Goal: Information Seeking & Learning: Learn about a topic

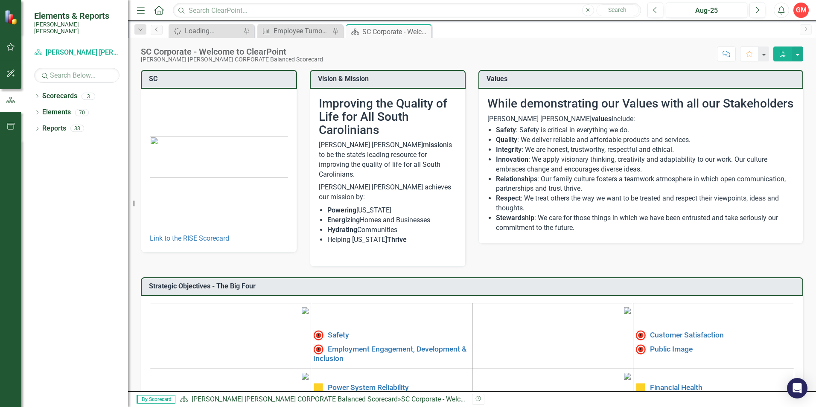
click at [594, 41] on div "SC Corporate - Welcome to ClearPoint [PERSON_NAME] [PERSON_NAME] CORPORATE Bala…" at bounding box center [472, 51] width 688 height 26
click at [36, 95] on icon "Dropdown" at bounding box center [37, 97] width 6 height 5
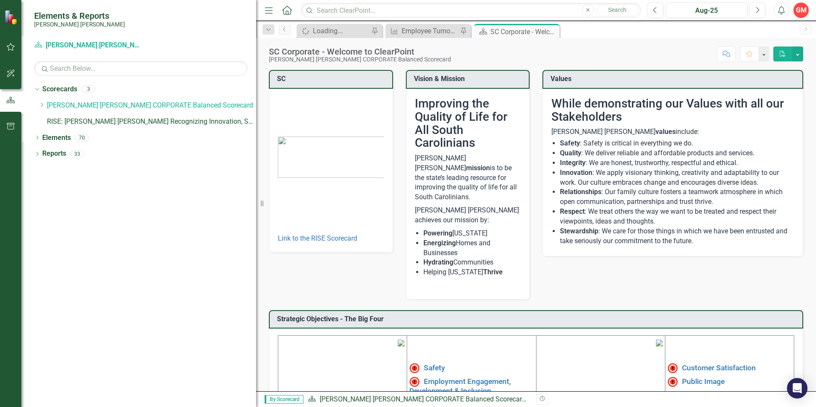
drag, startPoint x: 134, startPoint y: 206, endPoint x: 280, endPoint y: 207, distance: 146.4
click at [280, 207] on div "Elements & Reports [PERSON_NAME] [PERSON_NAME] Scorecard Santee [PERSON_NAME] C…" at bounding box center [408, 203] width 816 height 407
click at [49, 103] on link "[PERSON_NAME] [PERSON_NAME] CORPORATE Balanced Scorecard" at bounding box center [151, 106] width 209 height 10
click at [40, 104] on icon "Dropdown" at bounding box center [41, 104] width 6 height 5
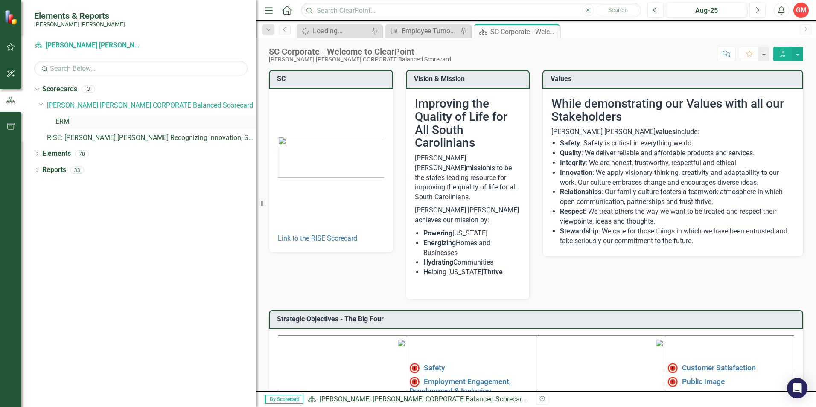
click at [63, 122] on link "ERM" at bounding box center [155, 122] width 201 height 10
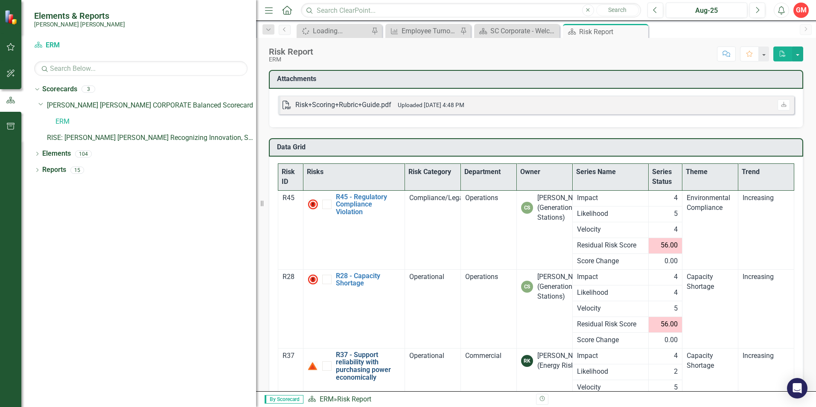
click at [369, 315] on link "R37 - Support reliability with purchasing power economically" at bounding box center [368, 366] width 64 height 30
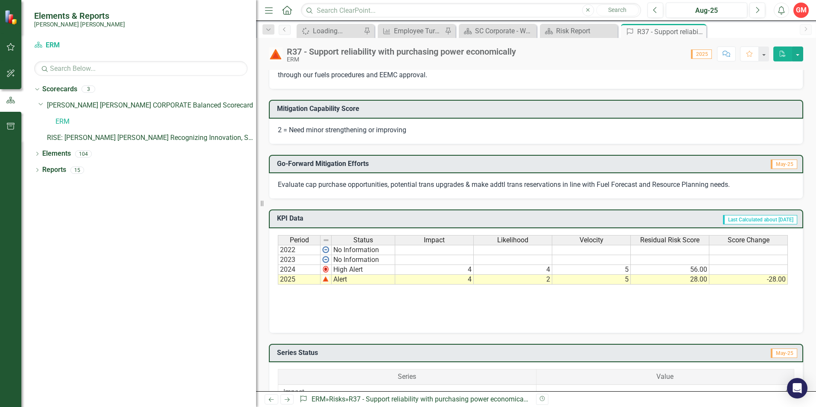
scroll to position [299, 0]
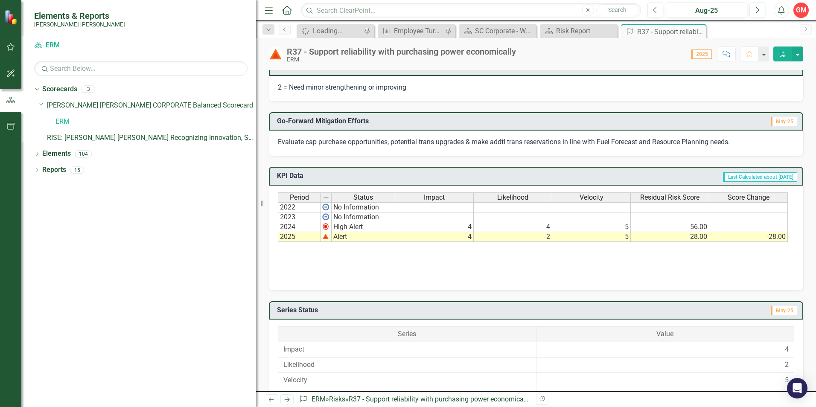
click at [594, 267] on div "Period Status Impact Likelihood Velocity Residual Risk Score Score Change 2022 …" at bounding box center [536, 235] width 516 height 85
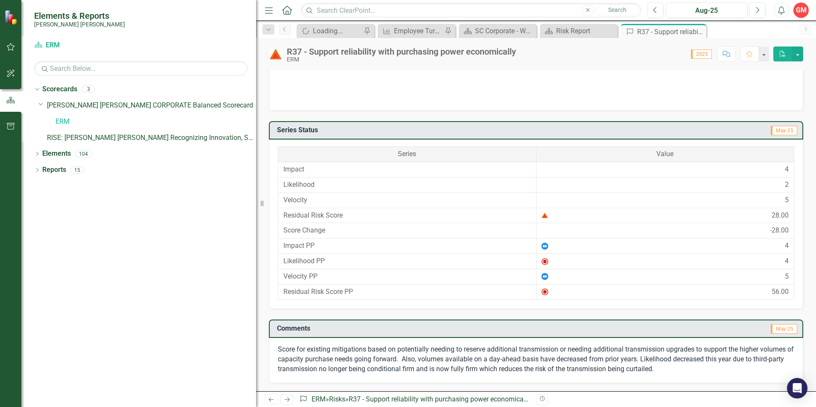
scroll to position [479, 0]
click at [14, 129] on icon "button" at bounding box center [11, 126] width 8 height 7
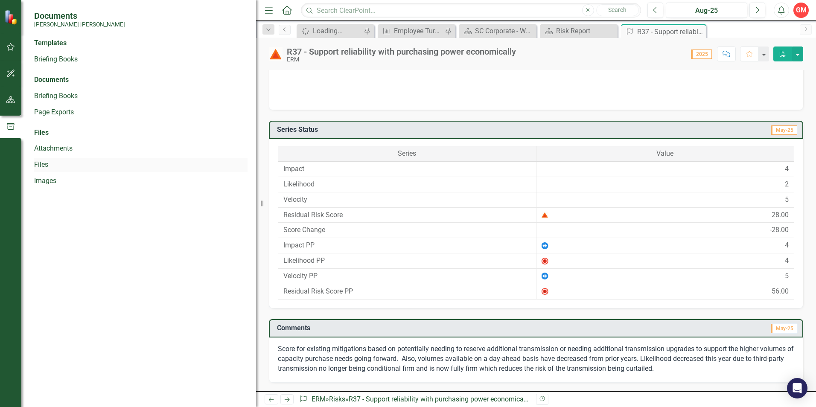
click at [47, 163] on link "Files" at bounding box center [140, 165] width 213 height 10
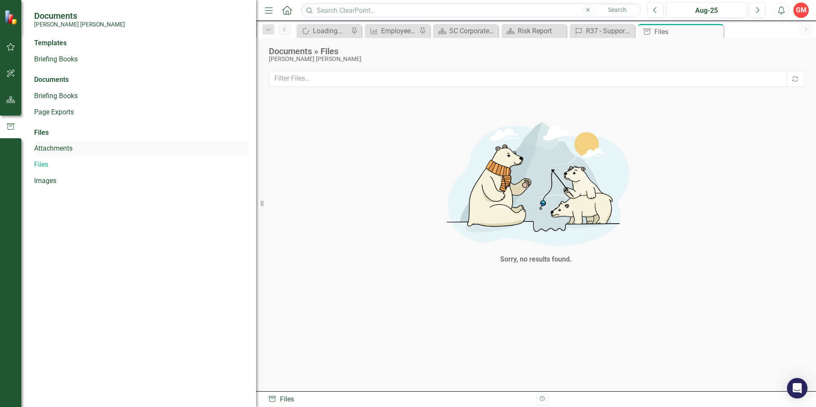
click at [61, 146] on link "Attachments" at bounding box center [140, 149] width 213 height 10
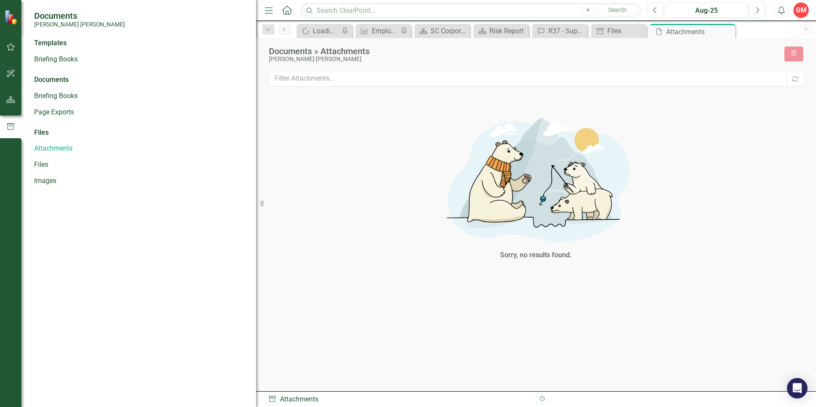
click at [46, 134] on div "Files" at bounding box center [140, 133] width 213 height 10
click at [562, 29] on div "R37 - Support reliability with purchasing power economically" at bounding box center [561, 31] width 26 height 11
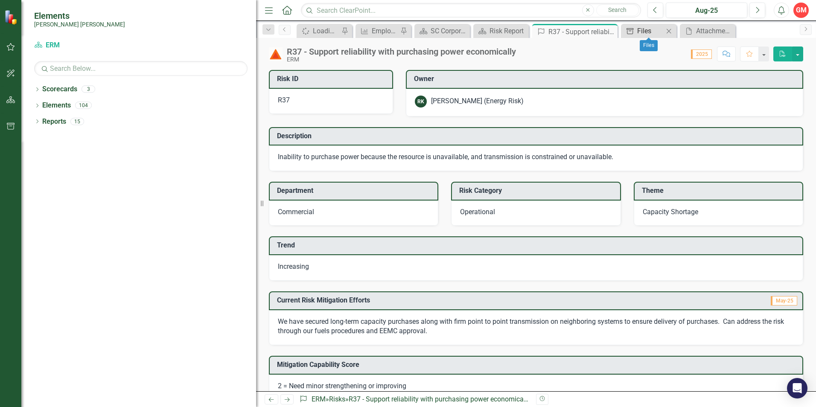
click at [594, 28] on div "Files" at bounding box center [650, 31] width 26 height 11
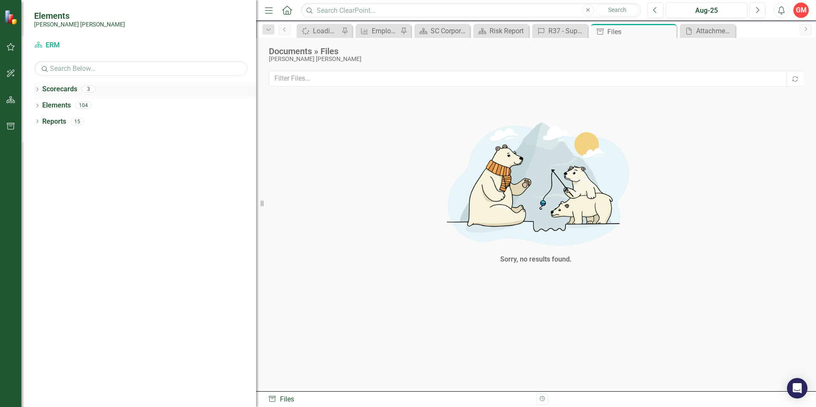
click at [38, 88] on icon "Dropdown" at bounding box center [37, 90] width 6 height 5
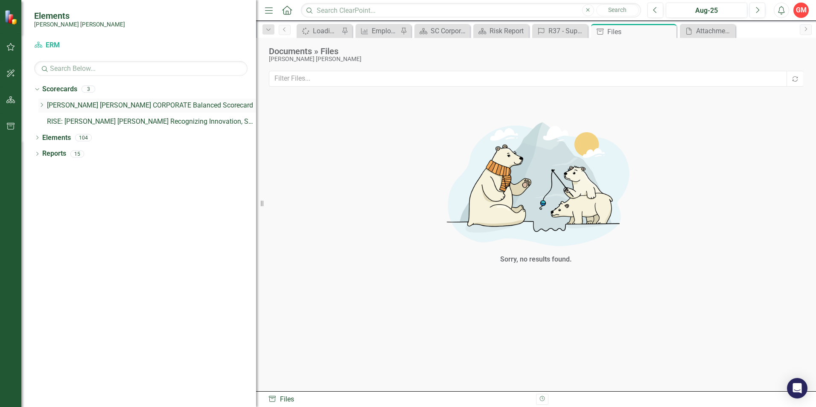
click at [42, 105] on icon at bounding box center [42, 105] width 2 height 4
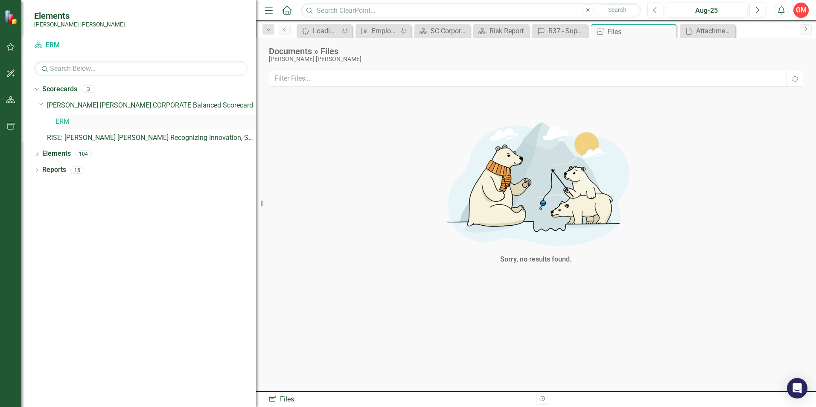
click at [57, 121] on link "ERM" at bounding box center [155, 122] width 201 height 10
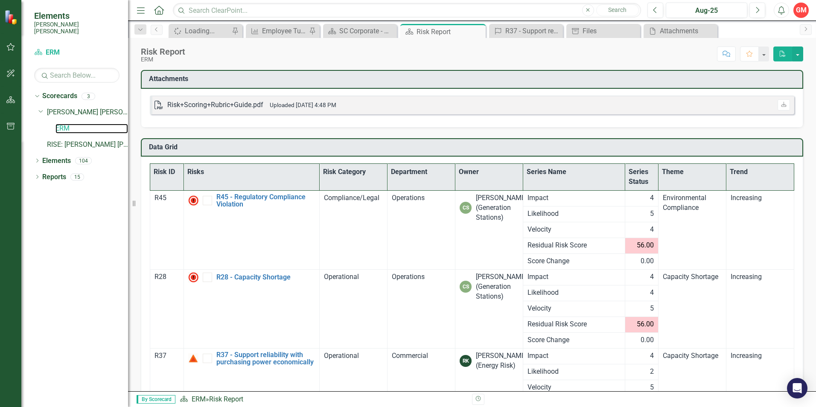
drag, startPoint x: 262, startPoint y: 204, endPoint x: 79, endPoint y: 204, distance: 183.1
click at [79, 204] on div "Elements Santee Cooper Scorecard ERM Search Dropdown Scorecards 3 Dropdown Sant…" at bounding box center [64, 203] width 128 height 407
click at [594, 53] on button "button" at bounding box center [797, 54] width 11 height 15
click at [594, 71] on link "PDF Export to PDF" at bounding box center [768, 70] width 67 height 16
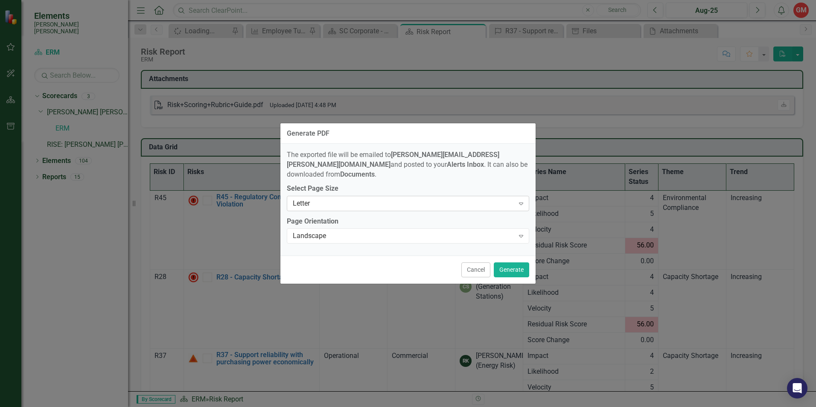
click at [313, 199] on div "Letter" at bounding box center [404, 203] width 222 height 10
click at [522, 233] on icon "Expand" at bounding box center [521, 236] width 9 height 7
click at [516, 265] on button "Generate" at bounding box center [511, 270] width 35 height 15
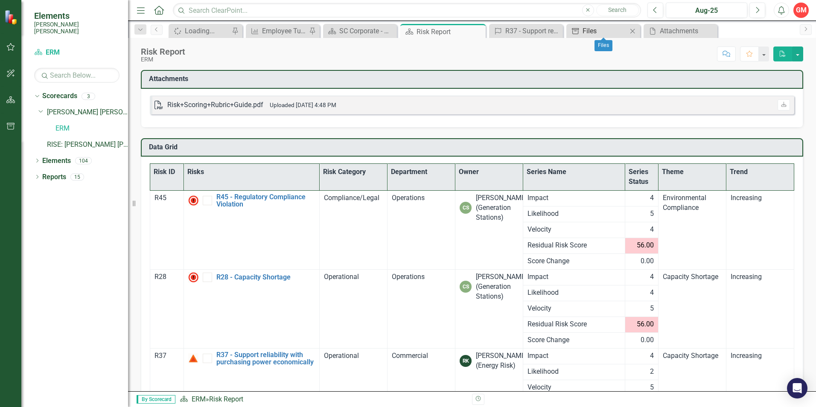
click at [594, 35] on div "Files" at bounding box center [605, 31] width 45 height 11
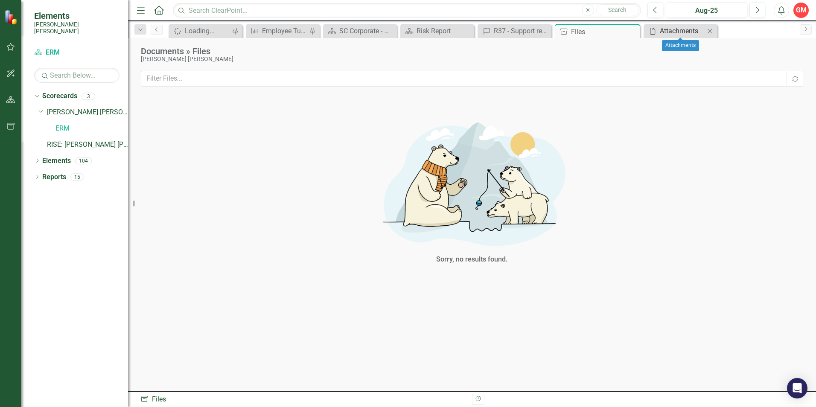
click at [594, 35] on div "Attachments" at bounding box center [682, 31] width 45 height 11
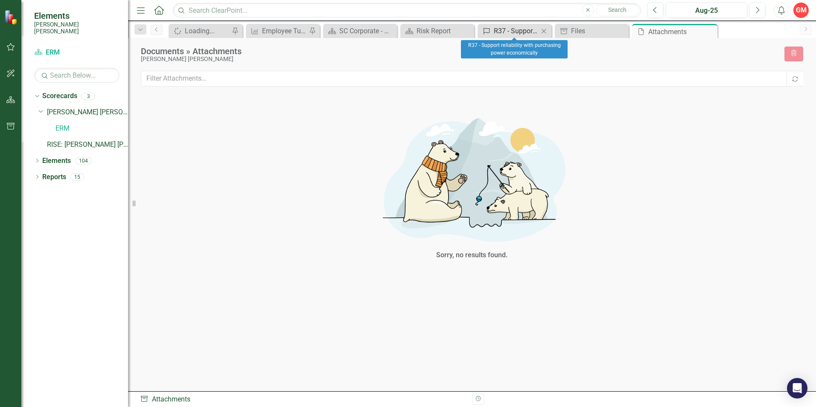
click at [531, 35] on div "R37 - Support reliability with purchasing power economically" at bounding box center [516, 31] width 45 height 11
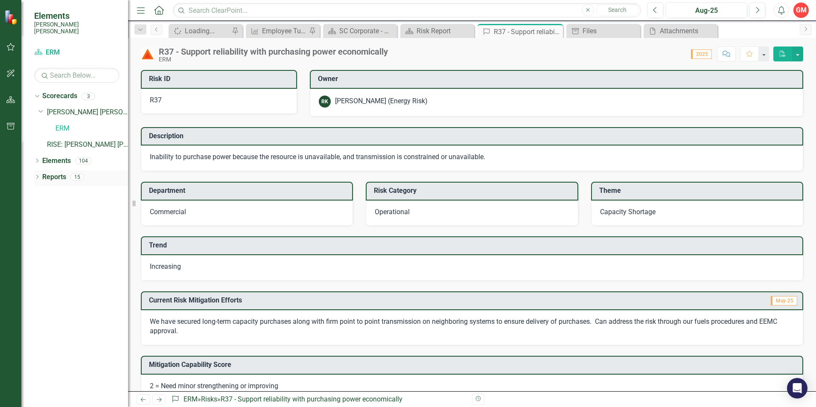
click at [40, 175] on div "Dropdown" at bounding box center [37, 178] width 6 height 7
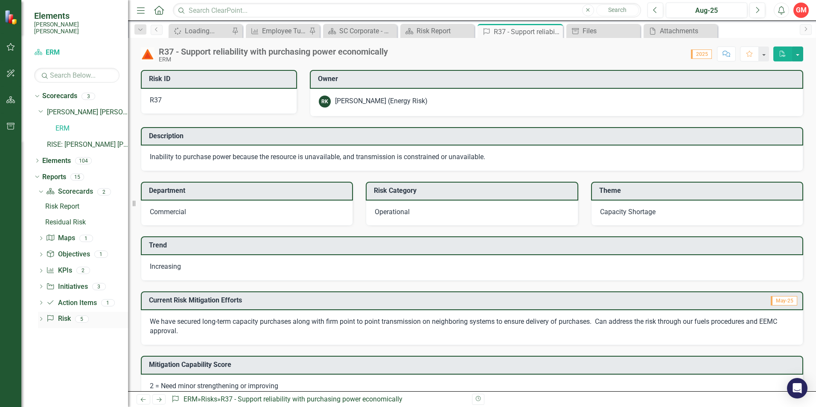
click at [41, 315] on div "Dropdown" at bounding box center [41, 320] width 6 height 7
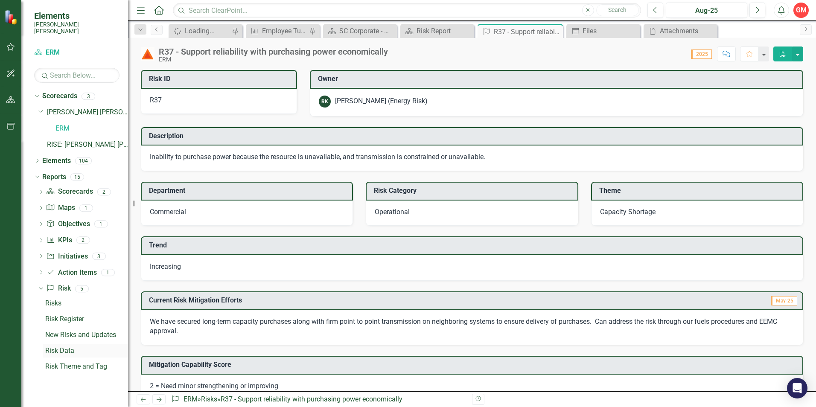
click at [57, 315] on div "Risk Data" at bounding box center [86, 351] width 83 height 8
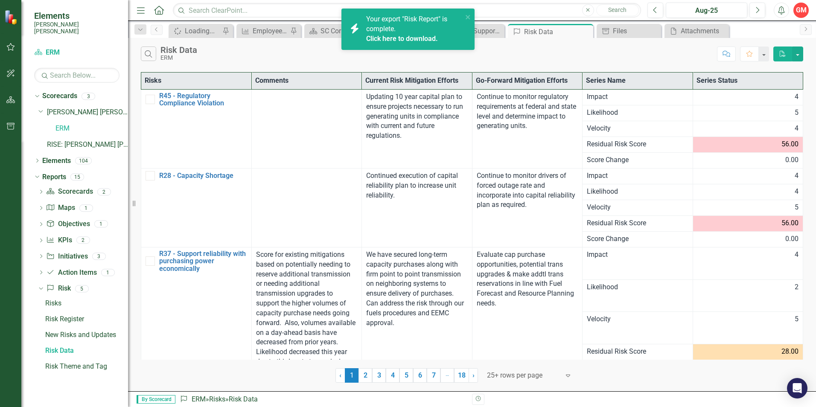
click at [420, 38] on link "Click here to download." at bounding box center [402, 39] width 72 height 8
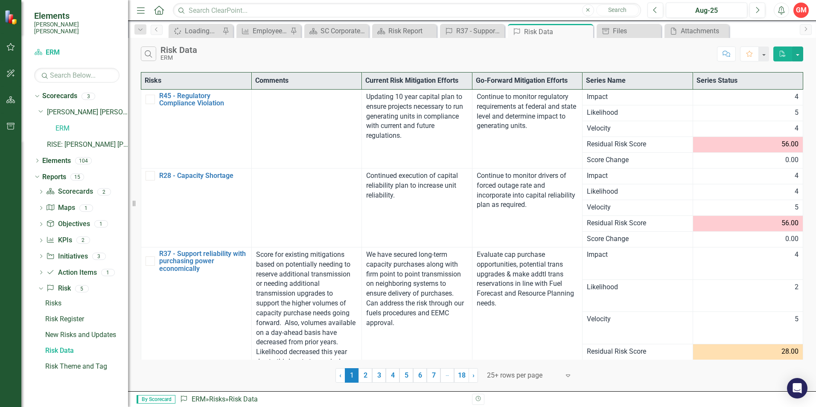
click at [509, 229] on td "Continue to monitor drivers of forced outage rate and incorporate into capital …" at bounding box center [527, 207] width 111 height 79
click at [594, 33] on div "Attachments" at bounding box center [698, 31] width 35 height 11
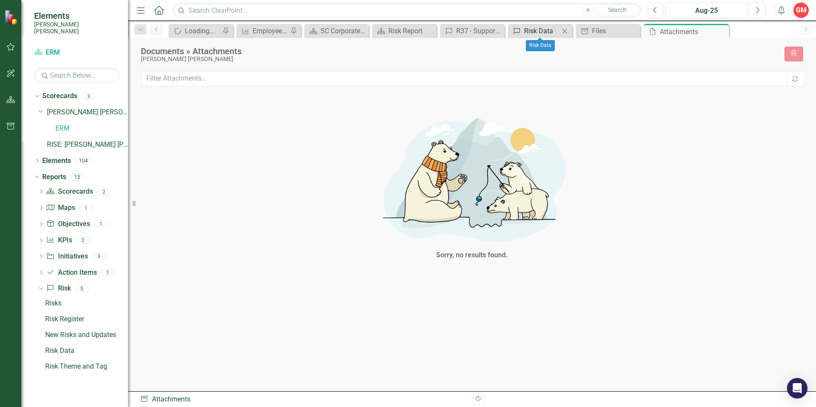
click at [531, 28] on div "Risk Data" at bounding box center [541, 31] width 35 height 11
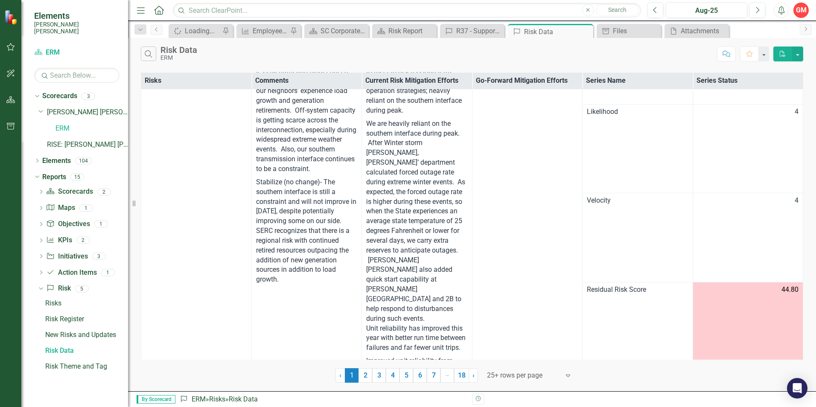
scroll to position [544, 0]
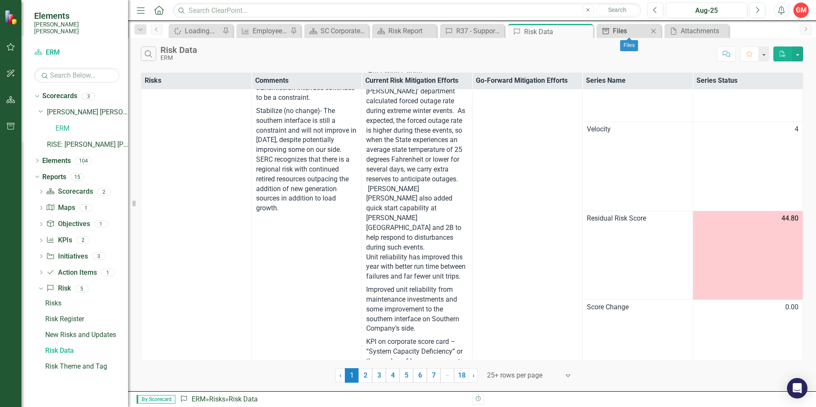
click at [594, 35] on div "Files" at bounding box center [630, 31] width 35 height 11
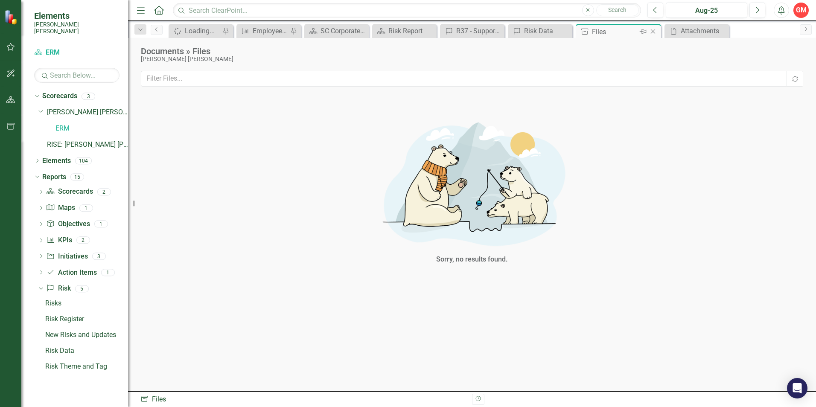
click at [594, 32] on icon "Close" at bounding box center [653, 31] width 9 height 7
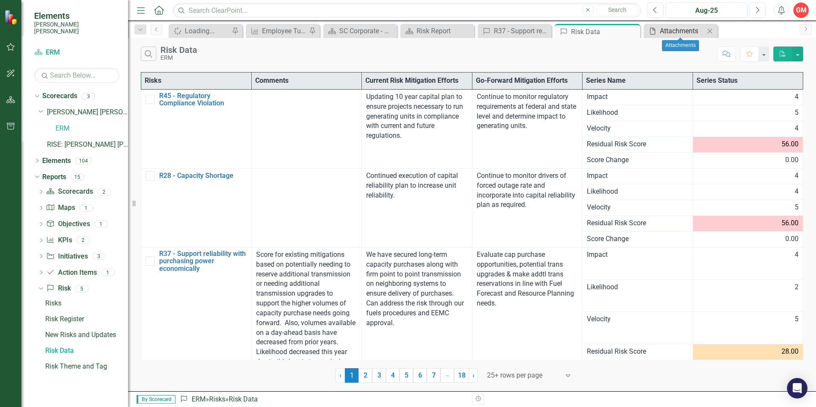
click at [594, 32] on div "Attachments" at bounding box center [682, 31] width 45 height 11
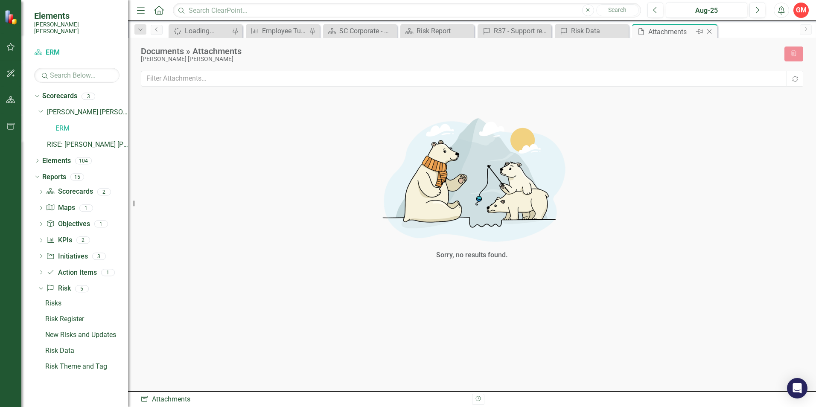
click at [594, 33] on icon "Close" at bounding box center [709, 31] width 9 height 7
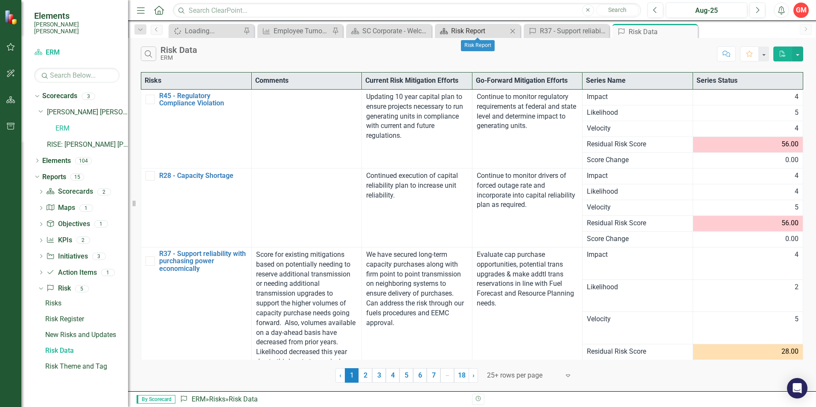
click at [481, 35] on div "Risk Report" at bounding box center [479, 31] width 56 height 11
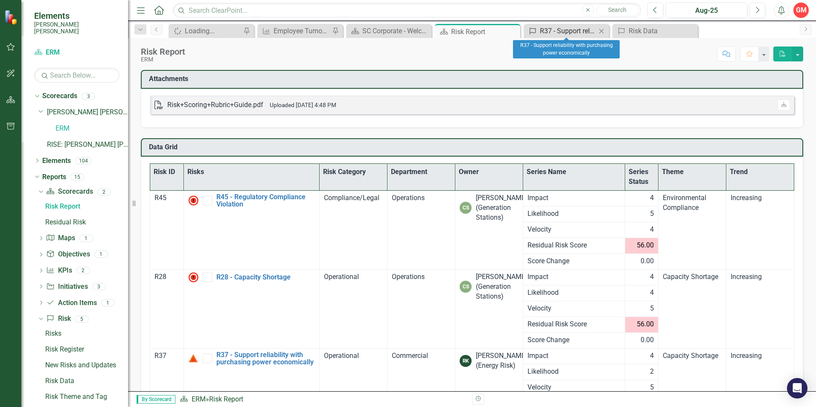
click at [556, 29] on div "R37 - Support reliability with purchasing power economically" at bounding box center [568, 31] width 56 height 11
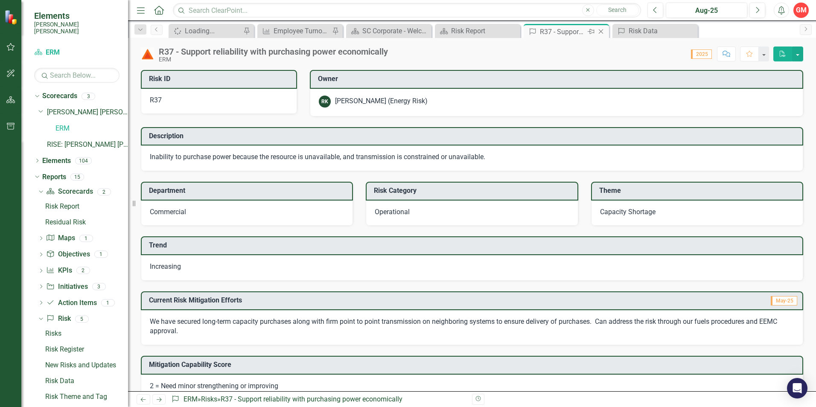
click at [594, 30] on icon "Close" at bounding box center [601, 31] width 9 height 7
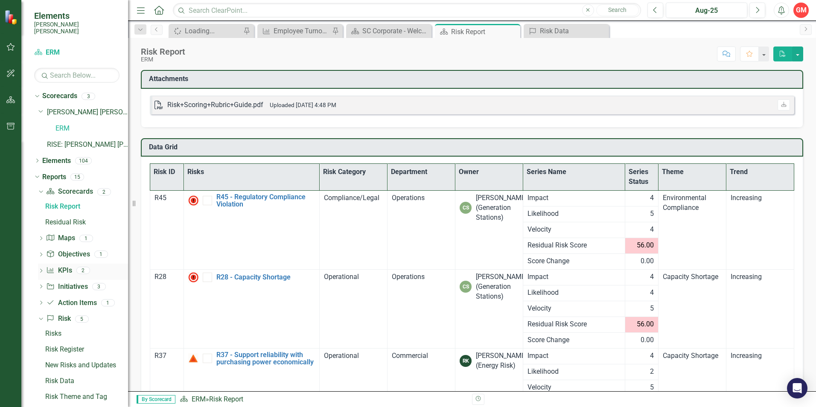
click at [42, 269] on icon at bounding box center [41, 271] width 2 height 4
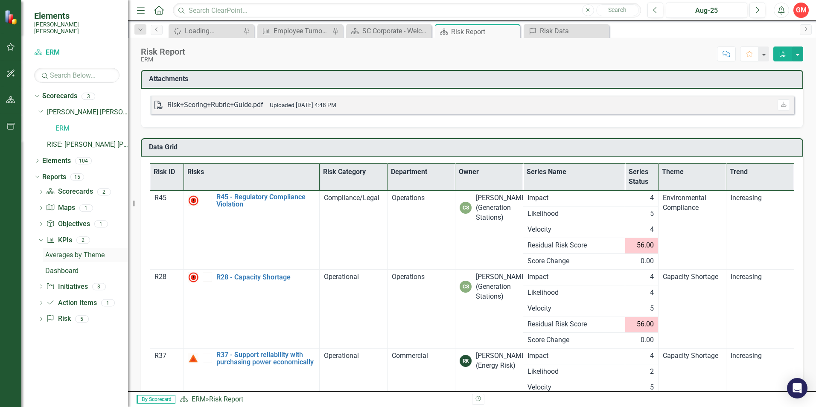
click at [62, 251] on div "Averages by Theme" at bounding box center [86, 255] width 83 height 8
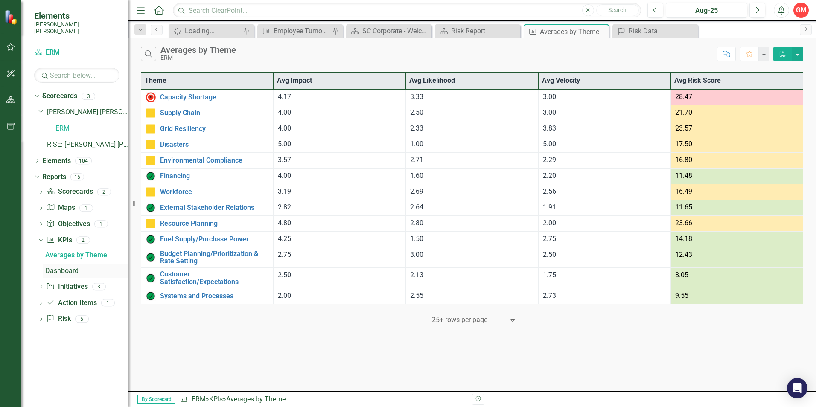
click at [72, 267] on div "Dashboard" at bounding box center [86, 271] width 83 height 8
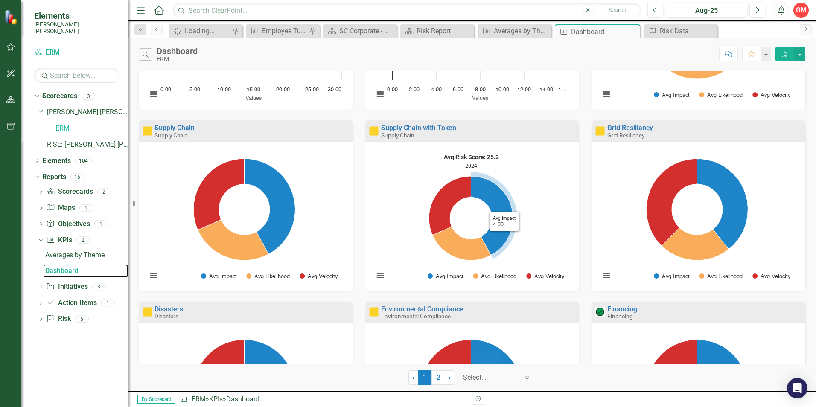
scroll to position [128, 0]
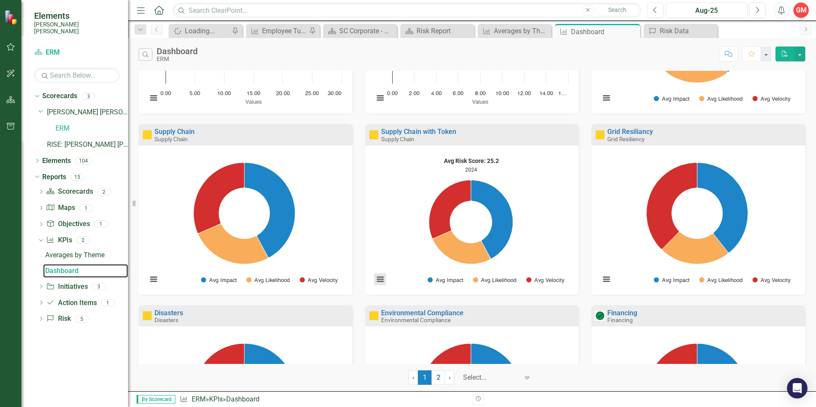
click at [376, 282] on button "View chart menu, Avg Risk Score: 25.2" at bounding box center [380, 280] width 12 height 12
click at [585, 219] on div "Grid Resiliancy Grid Resiliency Loading... Chart Pie chart with 3 slices. Grid …" at bounding box center [698, 214] width 227 height 181
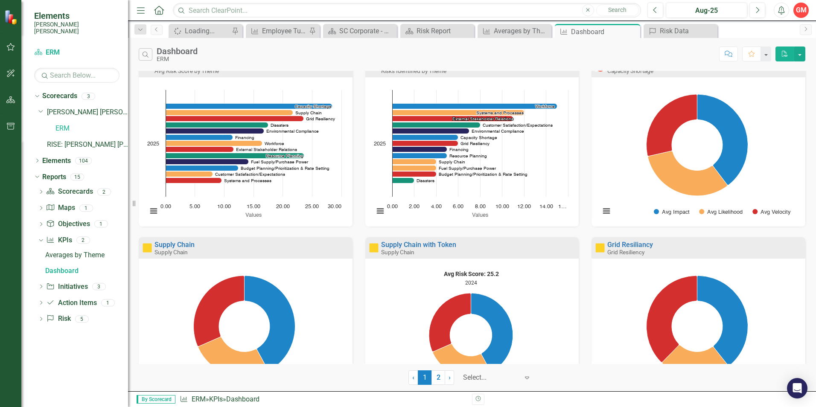
scroll to position [0, 0]
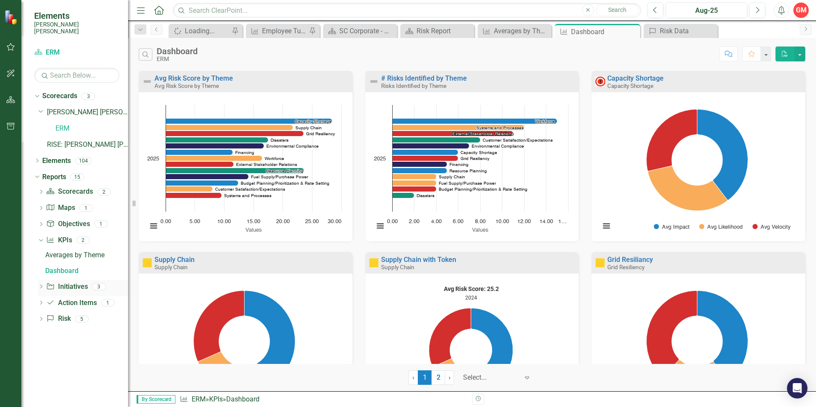
click at [41, 285] on icon "Dropdown" at bounding box center [41, 287] width 6 height 5
click at [71, 299] on div "Alignment Matrix" at bounding box center [86, 303] width 83 height 8
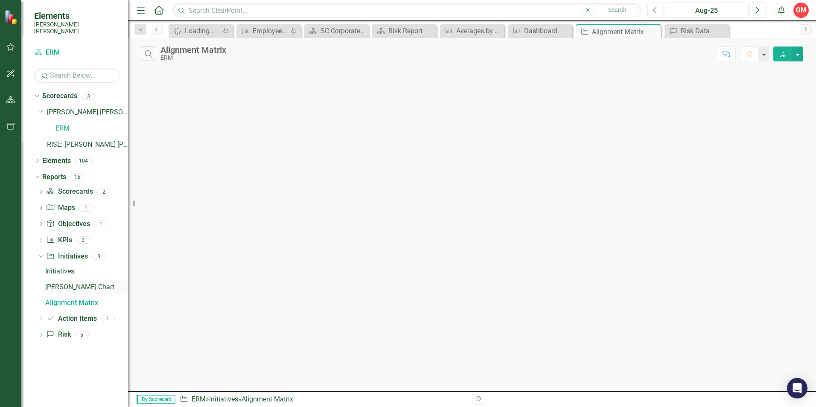
click at [68, 283] on div "[PERSON_NAME] Chart" at bounding box center [86, 287] width 83 height 8
click at [64, 268] on div "Initiatives" at bounding box center [86, 272] width 83 height 8
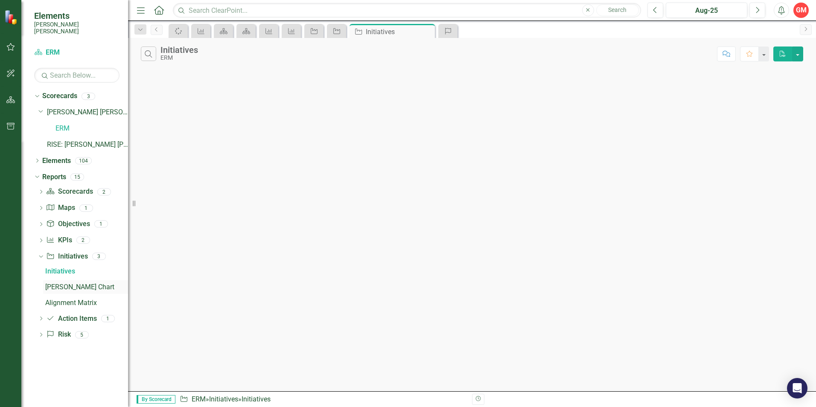
click at [63, 283] on div "[PERSON_NAME] Chart" at bounding box center [86, 287] width 83 height 8
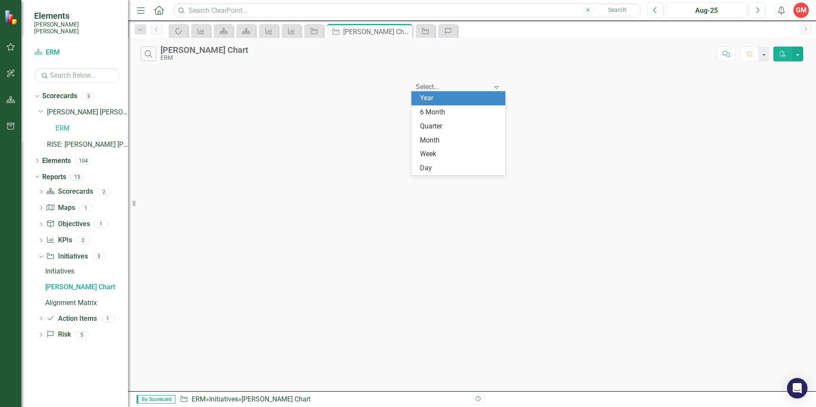
click at [498, 86] on icon "Expand" at bounding box center [496, 87] width 9 height 7
click at [437, 111] on div "6 Month" at bounding box center [460, 113] width 80 height 10
click at [496, 90] on div "Expand" at bounding box center [498, 86] width 13 height 15
click at [450, 98] on div "Year" at bounding box center [460, 98] width 80 height 10
click at [511, 190] on div "Search Gantt Chart ERM Comment Favorite PDF option Year, selected. Year Expand" at bounding box center [472, 214] width 688 height 353
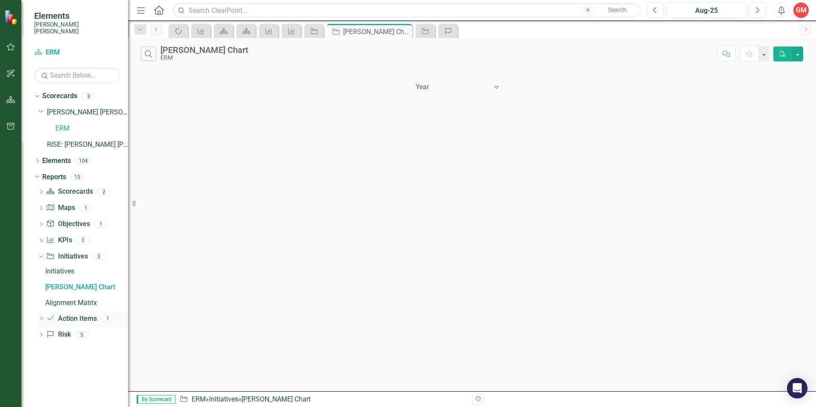
click at [41, 315] on icon "Dropdown" at bounding box center [41, 319] width 6 height 5
click at [74, 284] on div "Action Items" at bounding box center [86, 288] width 83 height 8
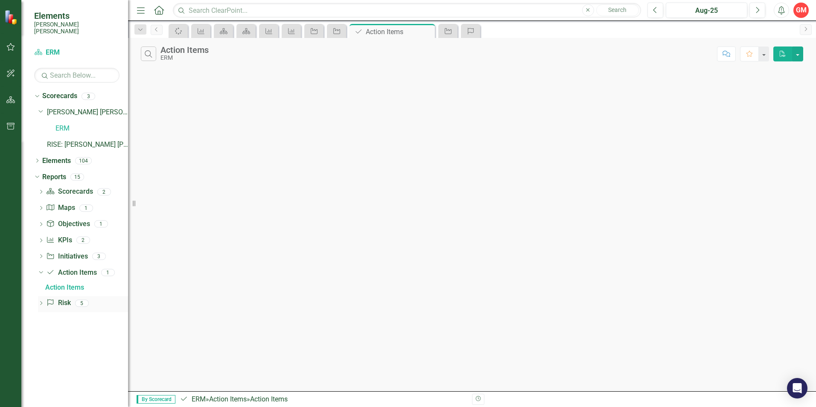
click at [40, 302] on icon "Dropdown" at bounding box center [41, 304] width 6 height 5
click at [41, 239] on icon "Dropdown" at bounding box center [41, 241] width 6 height 5
click at [78, 251] on div "Averages by Theme" at bounding box center [86, 255] width 83 height 8
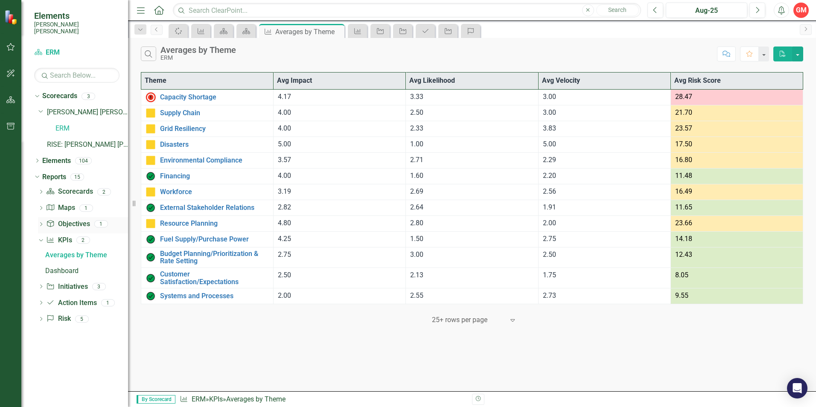
click at [42, 223] on icon "Dropdown" at bounding box center [41, 225] width 6 height 5
click at [66, 235] on div "Objectives" at bounding box center [86, 239] width 83 height 8
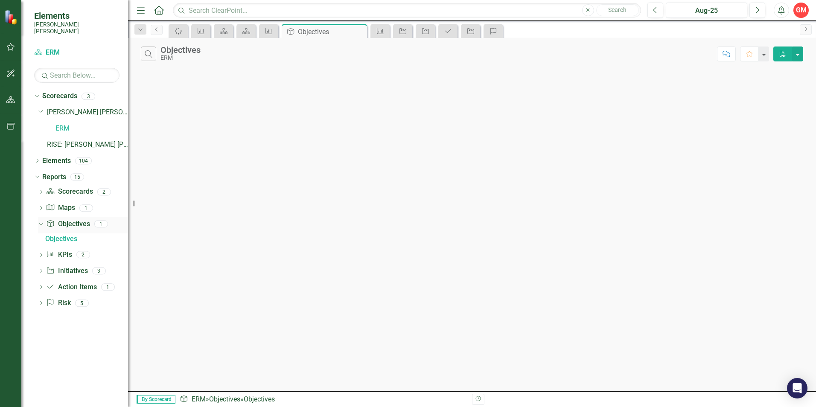
click at [43, 221] on div "Dropdown" at bounding box center [39, 224] width 7 height 6
click at [39, 190] on icon "Dropdown" at bounding box center [41, 192] width 6 height 5
click at [70, 203] on div "Risk Report" at bounding box center [86, 207] width 83 height 8
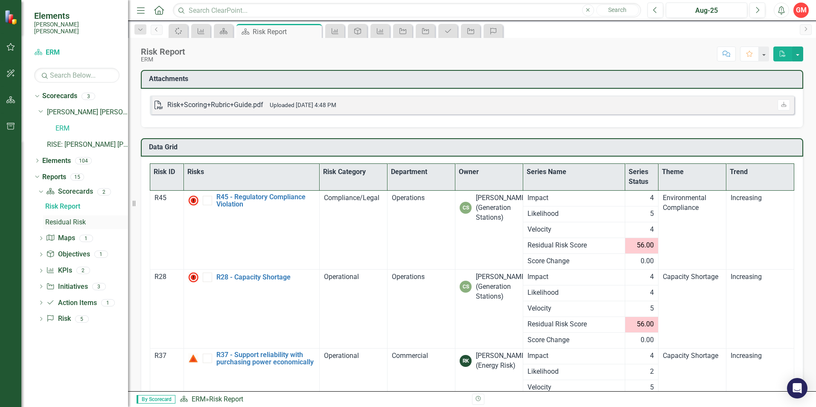
click at [82, 219] on div "Residual Risk" at bounding box center [86, 223] width 83 height 8
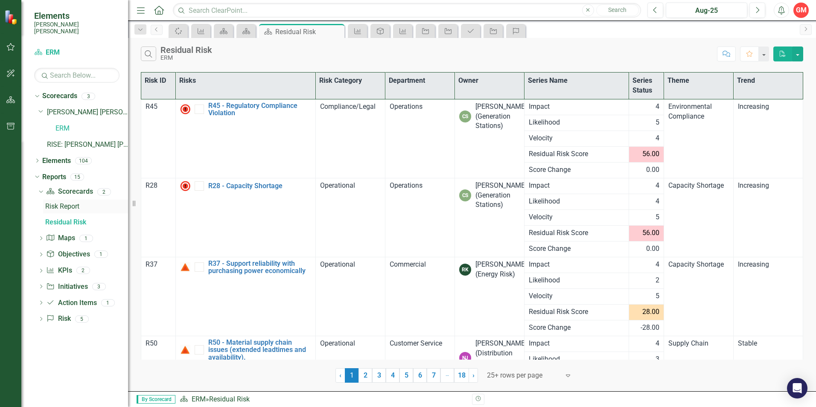
click at [67, 203] on div "Risk Report" at bounding box center [86, 207] width 83 height 8
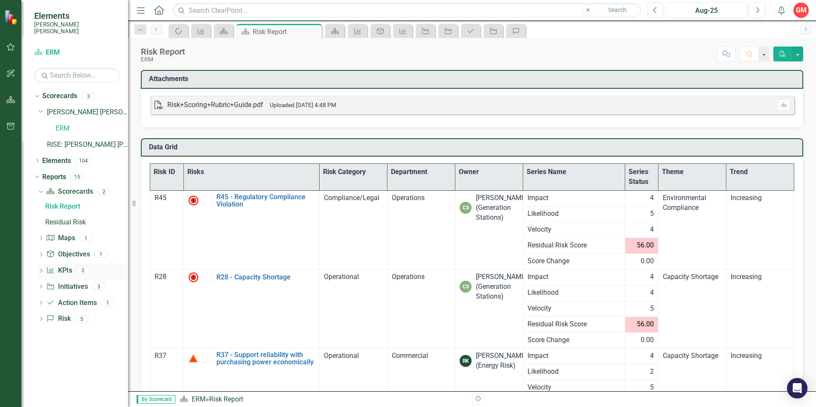
click at [41, 269] on icon "Dropdown" at bounding box center [41, 271] width 6 height 5
click at [520, 32] on icon "Risk" at bounding box center [516, 31] width 9 height 7
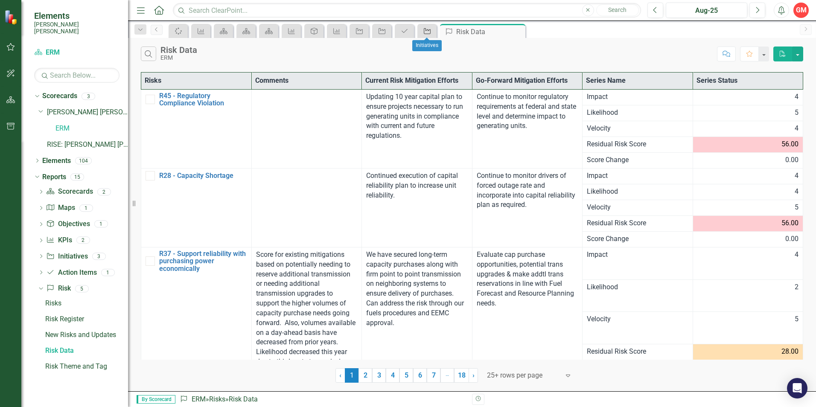
click at [427, 31] on icon "Initiative" at bounding box center [427, 31] width 9 height 7
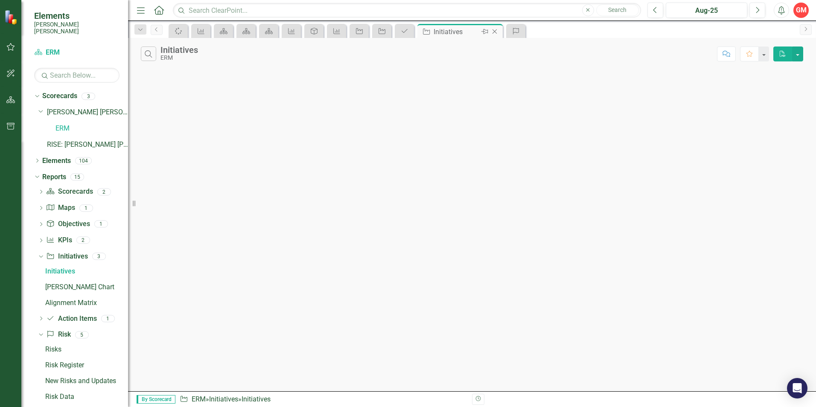
click at [495, 30] on icon "Close" at bounding box center [494, 31] width 9 height 7
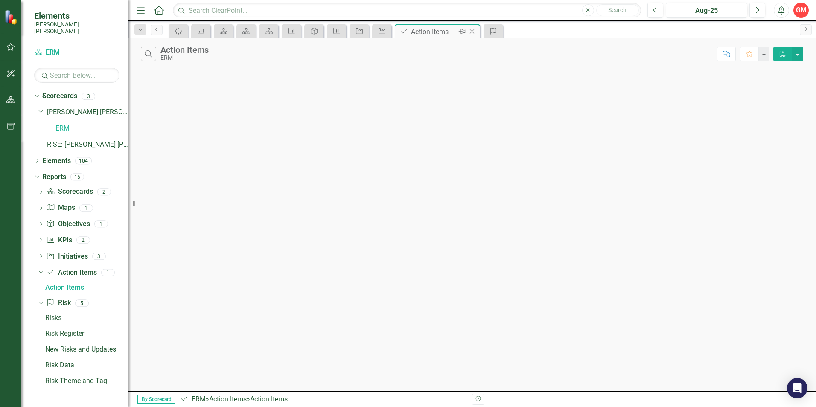
click at [407, 34] on icon "Action Item" at bounding box center [404, 31] width 9 height 7
click at [474, 28] on icon "Close" at bounding box center [472, 31] width 9 height 7
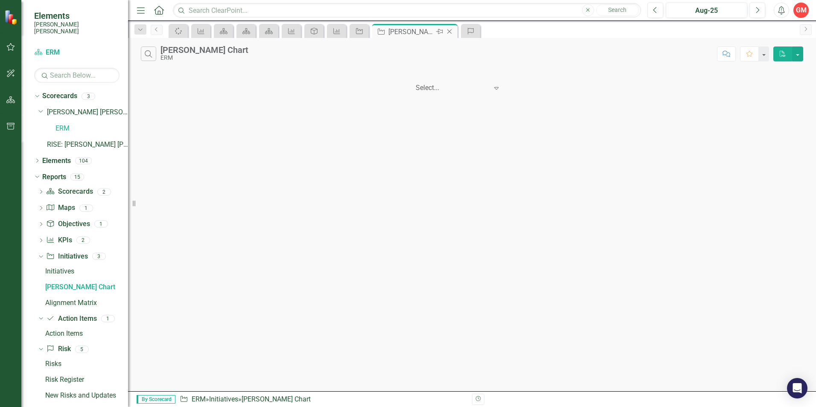
click at [450, 31] on icon at bounding box center [449, 31] width 5 height 5
click at [381, 33] on div "Alignment Matrix" at bounding box center [389, 31] width 46 height 11
click at [426, 30] on icon at bounding box center [427, 31] width 5 height 5
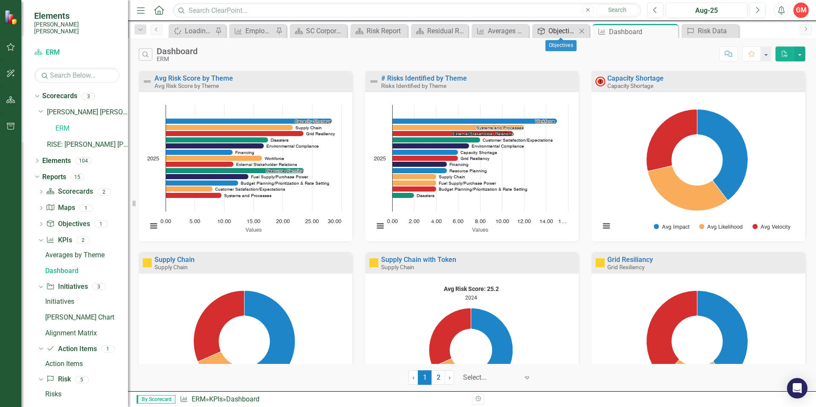
click at [564, 32] on div "Objectives" at bounding box center [562, 31] width 28 height 11
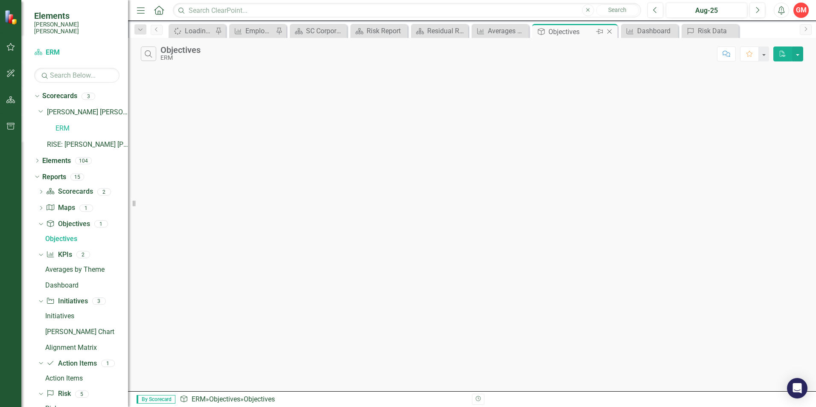
click at [594, 31] on icon at bounding box center [609, 31] width 5 height 5
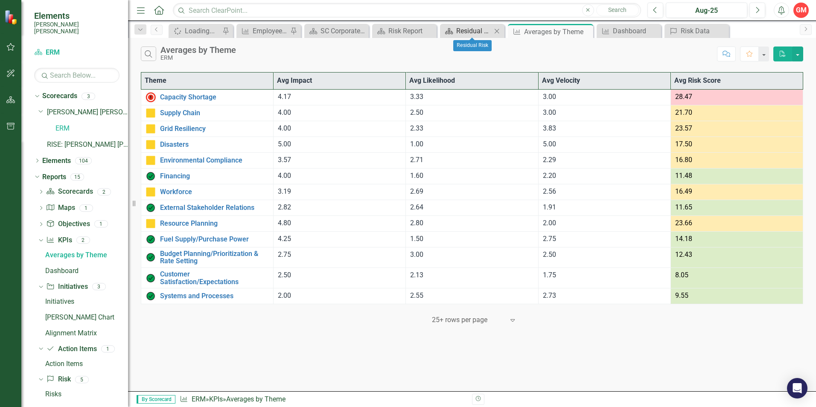
click at [485, 32] on div "Residual Risk" at bounding box center [473, 31] width 35 height 11
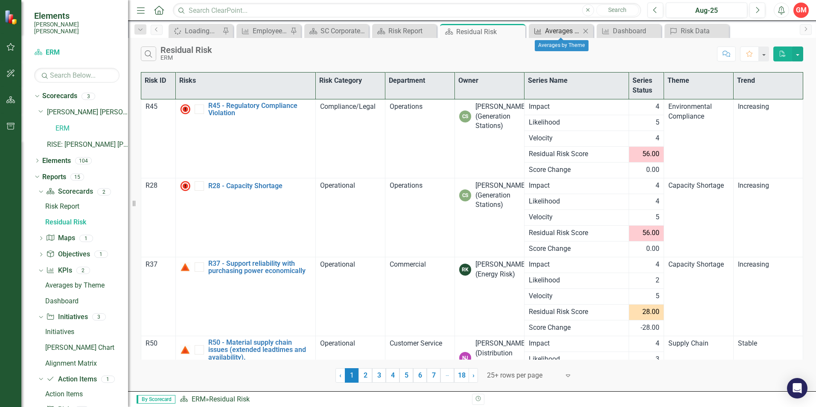
click at [551, 31] on div "Averages by Theme" at bounding box center [562, 31] width 35 height 11
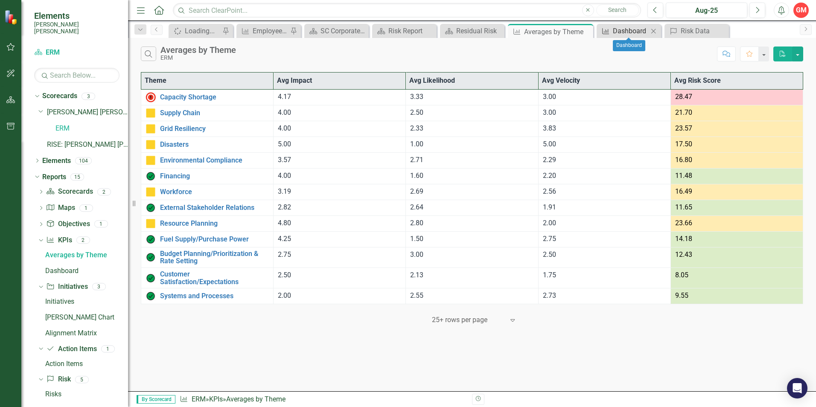
click at [594, 31] on div "Dashboard" at bounding box center [630, 31] width 35 height 11
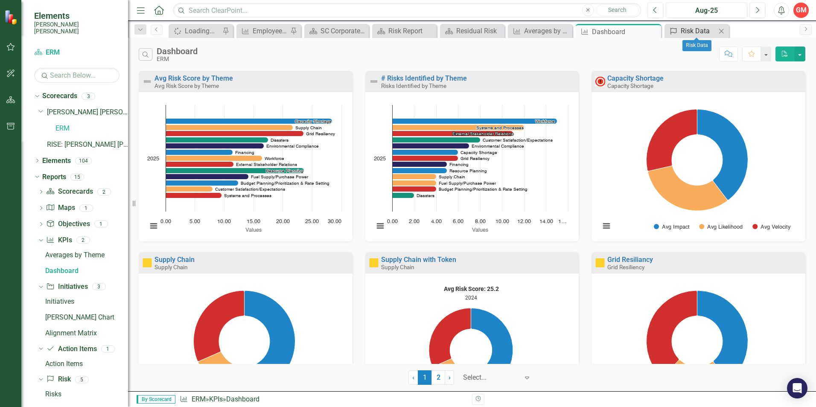
click at [594, 30] on div "Risk Data" at bounding box center [698, 31] width 35 height 11
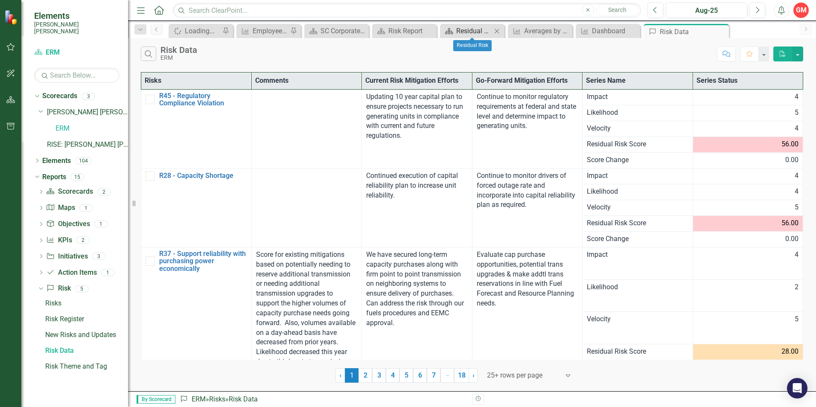
click at [478, 32] on div "Residual Risk" at bounding box center [473, 31] width 35 height 11
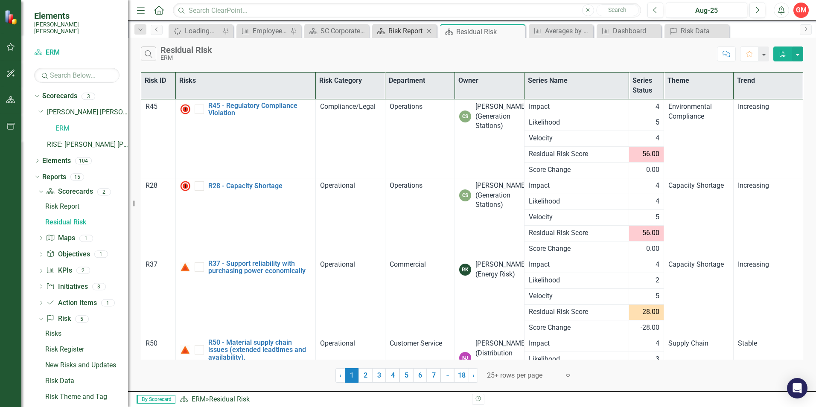
click at [411, 33] on div "Risk Report" at bounding box center [405, 31] width 35 height 11
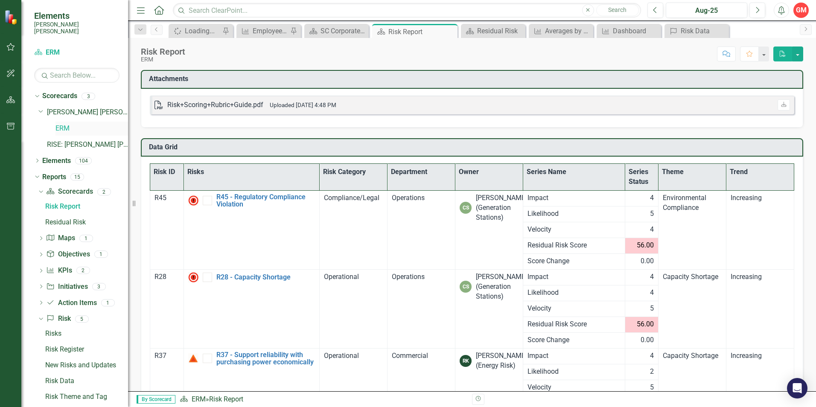
click at [63, 124] on link "ERM" at bounding box center [91, 129] width 73 height 10
drag, startPoint x: 206, startPoint y: 31, endPoint x: 368, endPoint y: 29, distance: 161.8
click at [368, 29] on div "Spinner Loading... Pin KPI Employee Turnover Rate​ Pin Scorecard SC Corporate -…" at bounding box center [481, 31] width 629 height 14
click at [210, 32] on div "Loading..." at bounding box center [202, 31] width 35 height 11
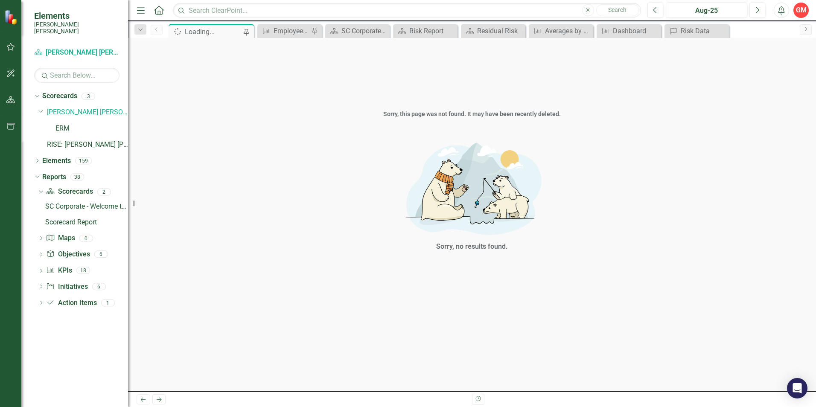
drag, startPoint x: 210, startPoint y: 35, endPoint x: 337, endPoint y: 53, distance: 128.5
click at [383, 72] on div "Sorry, this page was not found. It may have been recently deleted. Sorry, no re…" at bounding box center [472, 214] width 688 height 353
click at [279, 33] on div "Employee Turnover Rate​" at bounding box center [291, 31] width 35 height 11
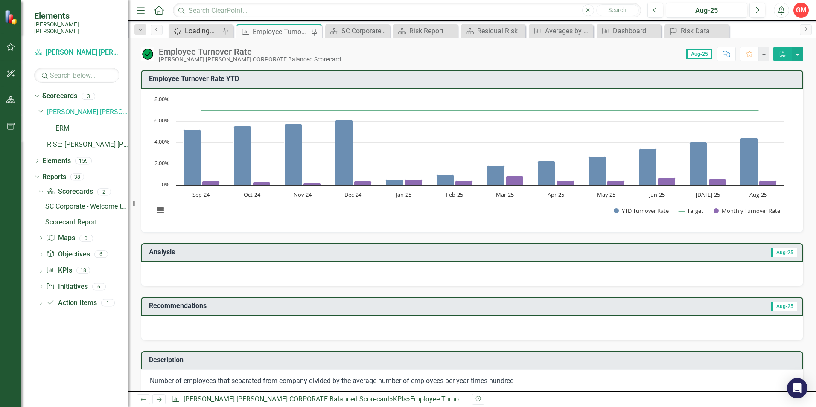
click at [199, 32] on div "Loading..." at bounding box center [202, 31] width 35 height 11
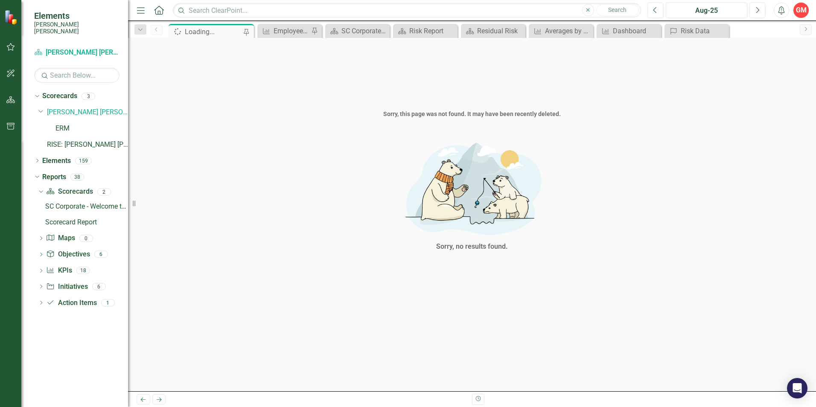
drag, startPoint x: 189, startPoint y: 35, endPoint x: 158, endPoint y: 148, distance: 117.5
click at [160, 148] on div "Sorry, no results found." at bounding box center [472, 196] width 688 height 139
click at [140, 30] on icon "Dropdown" at bounding box center [141, 30] width 8 height 6
click at [356, 81] on div "Sorry, this page was not found. It may have been recently deleted. Sorry, no re…" at bounding box center [472, 214] width 688 height 353
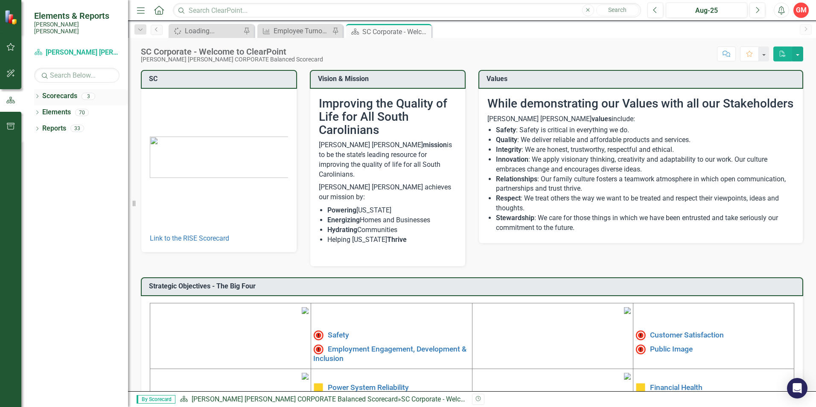
click at [39, 95] on icon "Dropdown" at bounding box center [37, 97] width 6 height 5
click at [41, 110] on icon "Dropdown" at bounding box center [41, 112] width 6 height 5
click at [64, 124] on link "ERM" at bounding box center [91, 129] width 73 height 10
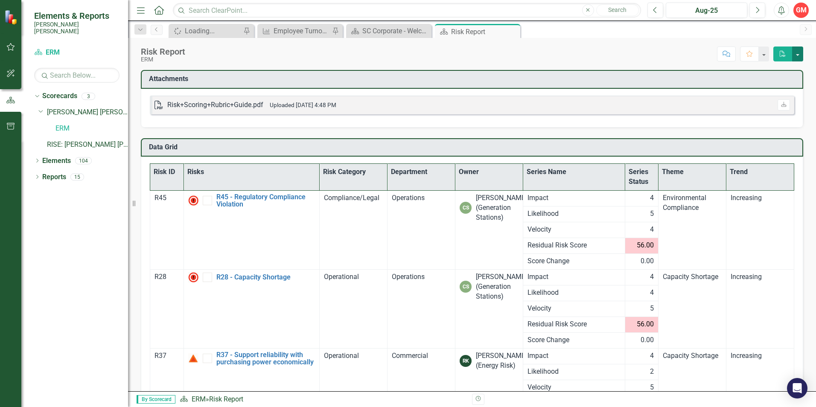
click at [802, 55] on button "button" at bounding box center [797, 54] width 11 height 15
click at [680, 49] on div "Score: N/A Aug-25 Completed Comment Favorite PDF" at bounding box center [497, 54] width 614 height 15
click at [763, 58] on button "button" at bounding box center [763, 54] width 11 height 15
click at [672, 54] on div "Score: N/A Aug-25 Completed Comment Favorite PDF" at bounding box center [497, 54] width 614 height 15
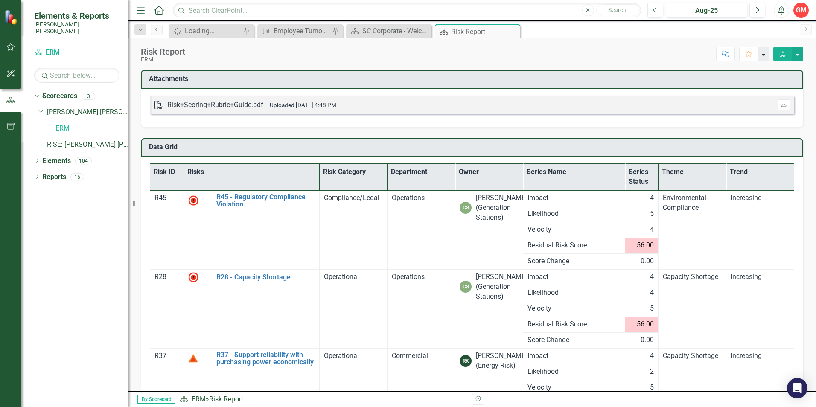
click at [764, 54] on button "button" at bounding box center [763, 54] width 11 height 15
click at [747, 67] on link "Favorite Add Favorite" at bounding box center [734, 70] width 67 height 16
click at [553, 47] on div "Score: N/A Aug-25 Completed Comment Favorite PDF" at bounding box center [497, 54] width 614 height 15
click at [249, 32] on icon "Pin" at bounding box center [246, 31] width 7 height 9
drag, startPoint x: 247, startPoint y: 32, endPoint x: 213, endPoint y: 41, distance: 34.8
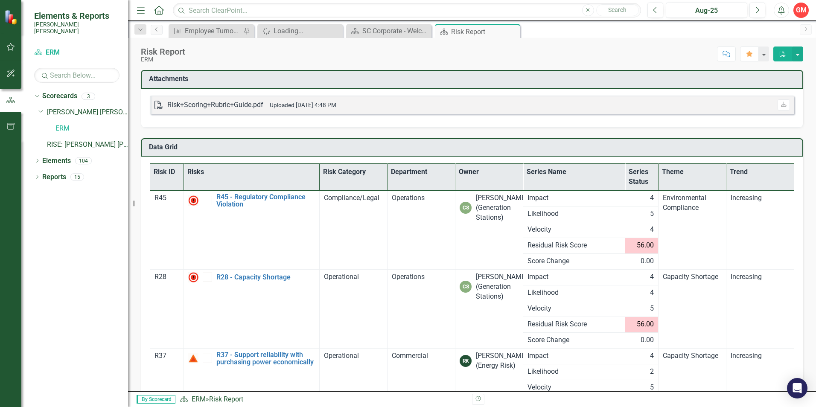
drag, startPoint x: 213, startPoint y: 41, endPoint x: 462, endPoint y: 55, distance: 249.2
click at [462, 55] on div "Score: N/A Aug-25 Completed Comment Favorite PDF" at bounding box center [497, 54] width 614 height 15
click at [159, 31] on icon "Previous" at bounding box center [156, 29] width 7 height 5
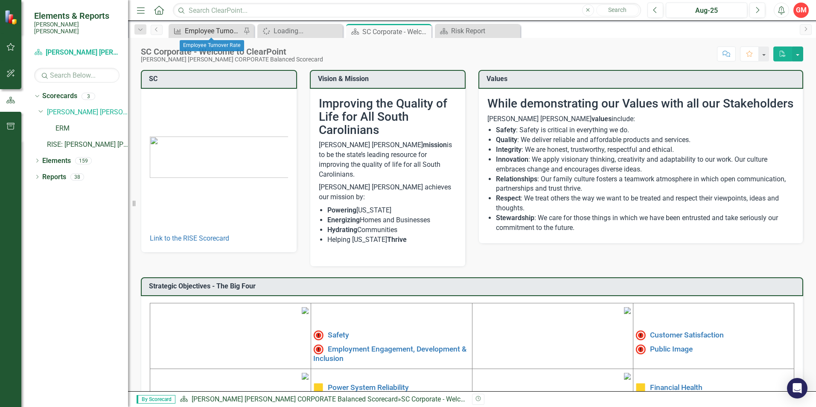
click at [209, 32] on div "Employee Turnover Rate​" at bounding box center [213, 31] width 56 height 11
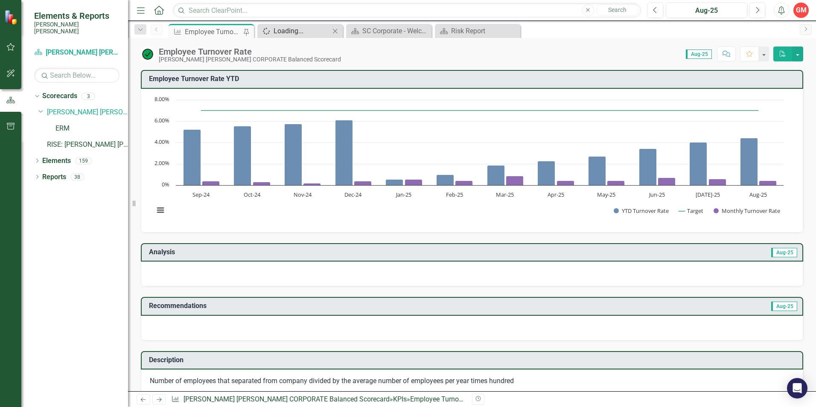
click at [286, 32] on div "Loading..." at bounding box center [302, 31] width 56 height 11
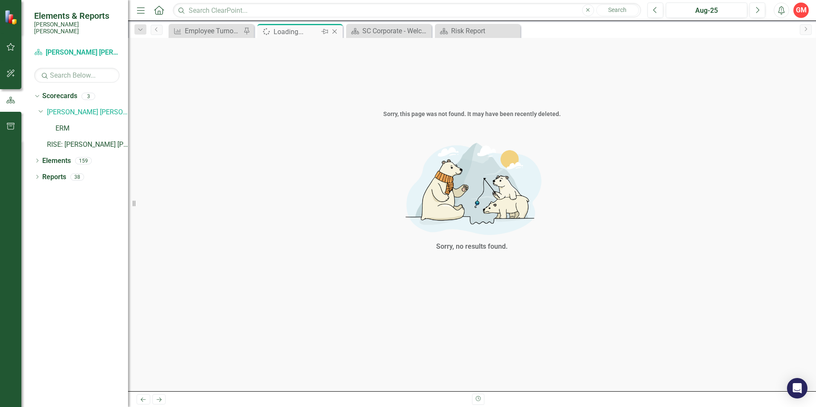
click at [335, 34] on icon "Close" at bounding box center [334, 31] width 9 height 7
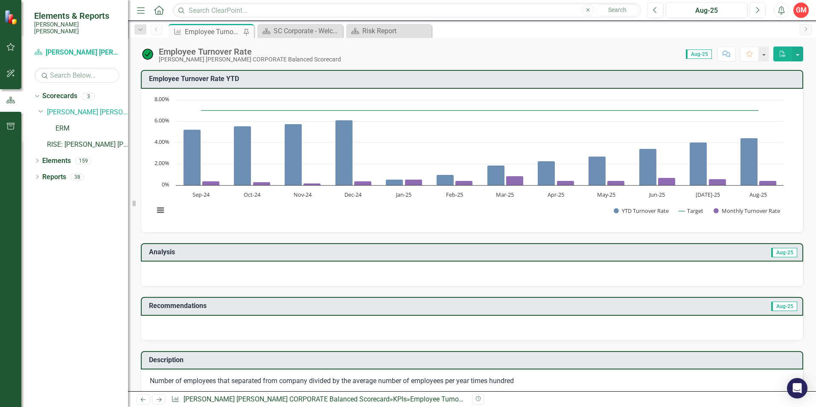
click at [504, 31] on div "KPI Employee Turnover Rate​ Pin Scorecard SC Corporate - Welcome to ClearPoint …" at bounding box center [481, 31] width 629 height 14
click at [390, 29] on div "Risk Report" at bounding box center [390, 31] width 56 height 11
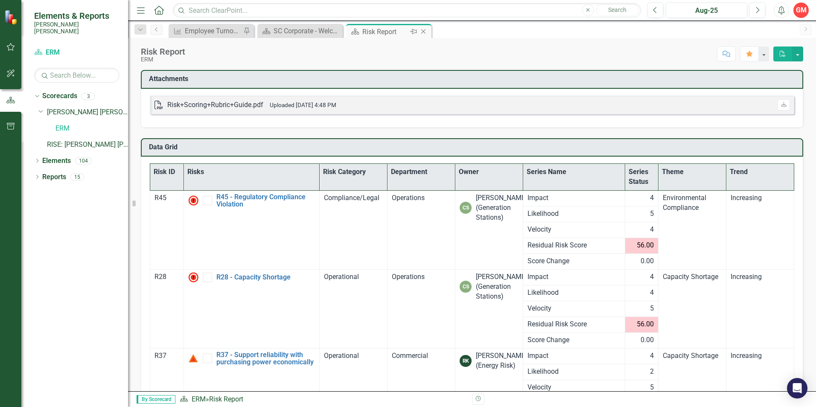
click at [415, 31] on icon "Pin" at bounding box center [413, 31] width 7 height 9
click at [312, 32] on div "Risk Report" at bounding box center [302, 31] width 56 height 11
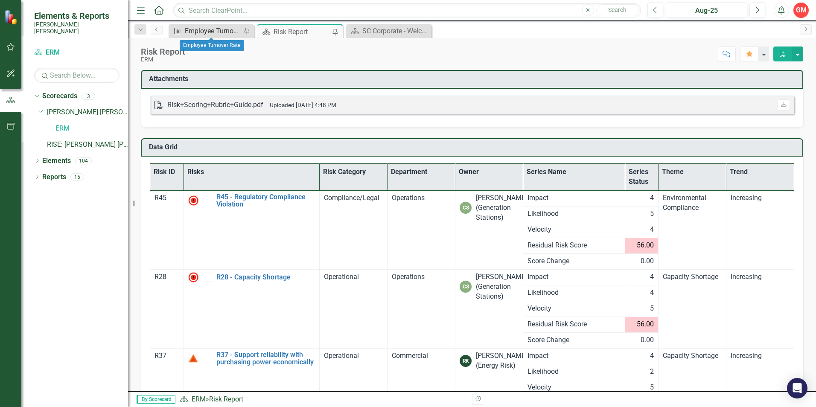
click at [220, 30] on div "Employee Turnover Rate​" at bounding box center [213, 31] width 56 height 11
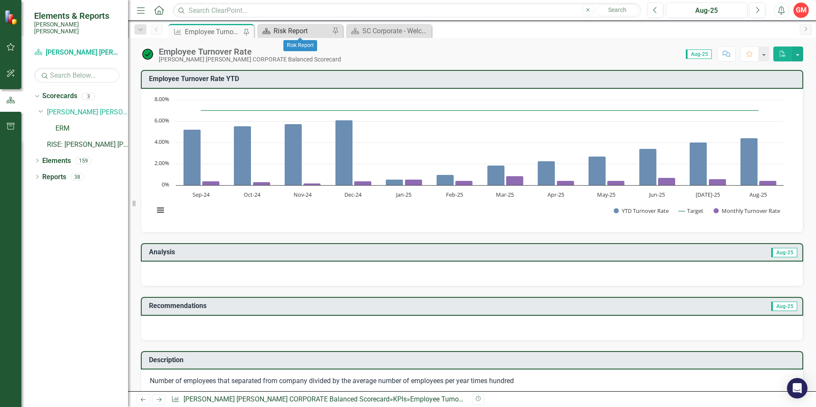
click at [282, 33] on div "Risk Report" at bounding box center [302, 31] width 56 height 11
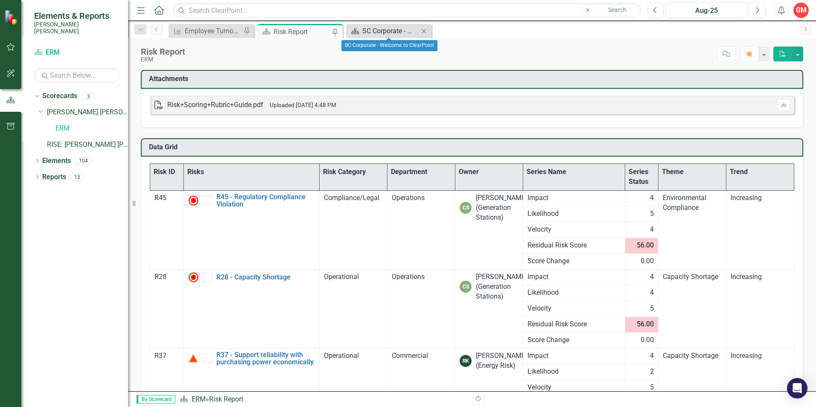
click at [393, 30] on div "SC Corporate - Welcome to ClearPoint" at bounding box center [390, 31] width 56 height 11
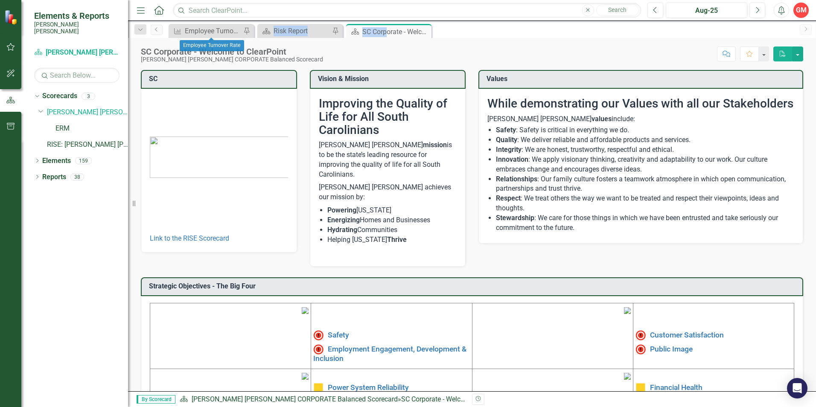
drag, startPoint x: 387, startPoint y: 32, endPoint x: 242, endPoint y: 37, distance: 145.6
click at [242, 37] on div "KPI Employee Turnover Rate​ Pin Scorecard Risk Report Pin Scorecard SC Corporat…" at bounding box center [481, 31] width 629 height 14
click at [474, 30] on div "KPI Employee Turnover Rate​ Pin Scorecard Risk Report Pin Scorecard SC Corporat…" at bounding box center [481, 31] width 629 height 14
click at [394, 30] on div "SC Corporate - Welcome to ClearPoint" at bounding box center [385, 31] width 46 height 11
click at [417, 30] on icon at bounding box center [413, 31] width 7 height 5
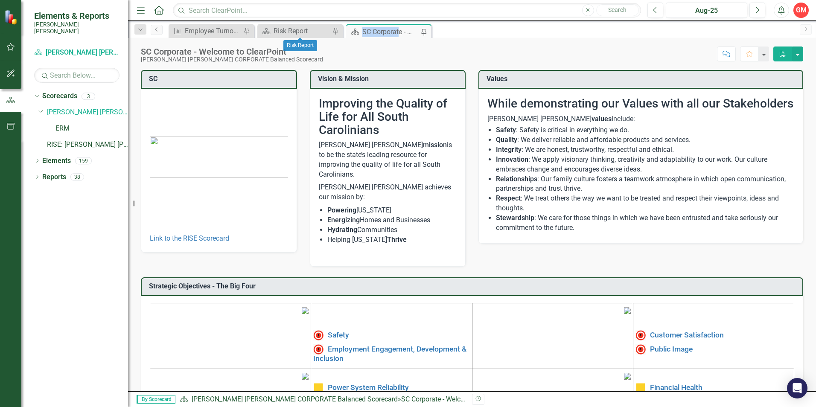
drag, startPoint x: 400, startPoint y: 31, endPoint x: 362, endPoint y: 32, distance: 38.4
click at [362, 32] on div "Scorecard SC Corporate - Welcome to ClearPoint Pin" at bounding box center [388, 31] width 81 height 11
drag, startPoint x: 362, startPoint y: 32, endPoint x: 465, endPoint y: 34, distance: 103.3
click at [491, 31] on div "KPI Employee Turnover Rate​ Pin Scorecard Risk Report Pin Scorecard SC Corporat…" at bounding box center [481, 31] width 629 height 14
drag, startPoint x: 371, startPoint y: 27, endPoint x: 549, endPoint y: 29, distance: 177.6
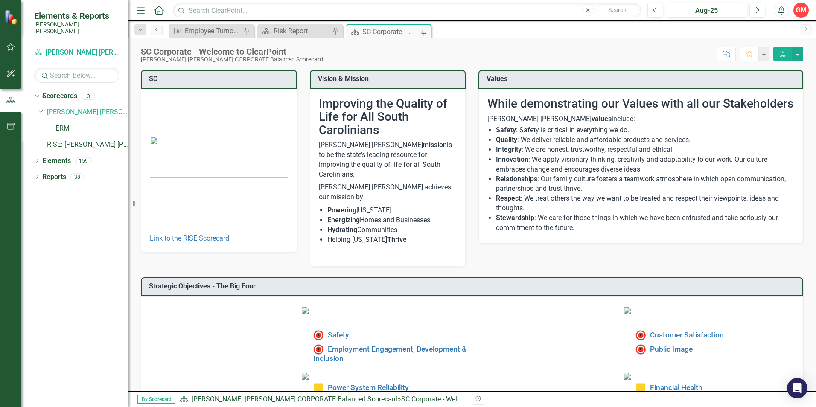
click at [564, 28] on div "KPI Employee Turnover Rate​ Pin Scorecard Risk Report Pin Scorecard SC Corporat…" at bounding box center [481, 31] width 629 height 14
click at [481, 29] on div "KPI Employee Turnover Rate​ Pin Scorecard Risk Report Pin Scorecard SC Corporat…" at bounding box center [481, 31] width 629 height 14
click at [60, 124] on link "ERM" at bounding box center [91, 129] width 73 height 10
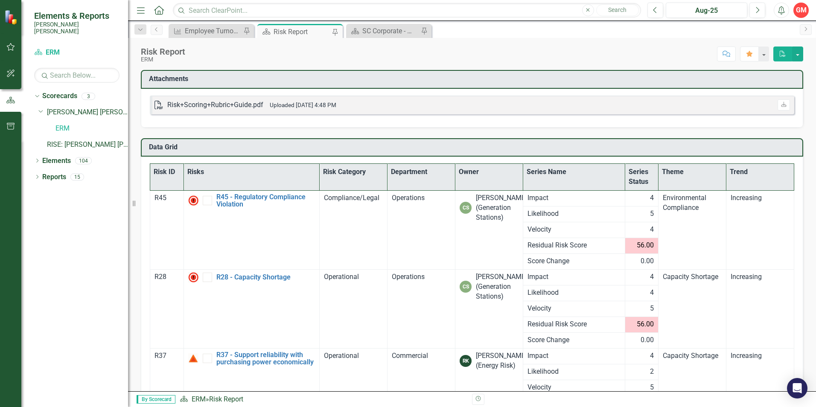
click at [596, 54] on div "Score: N/A Aug-25 Completed Comment Favorite PDF" at bounding box center [497, 54] width 614 height 15
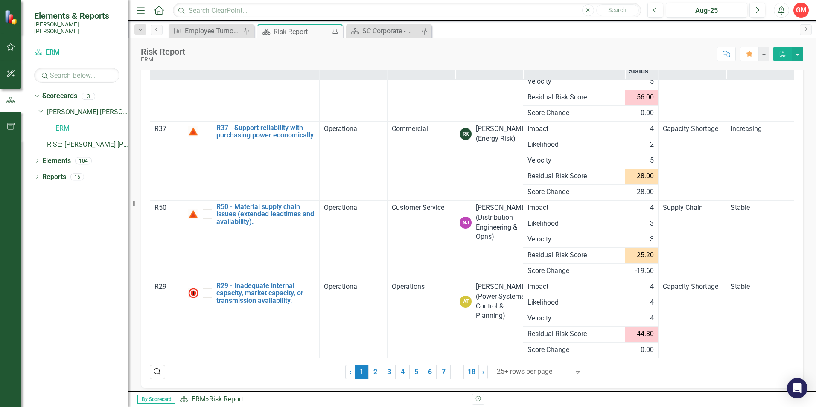
scroll to position [116, 0]
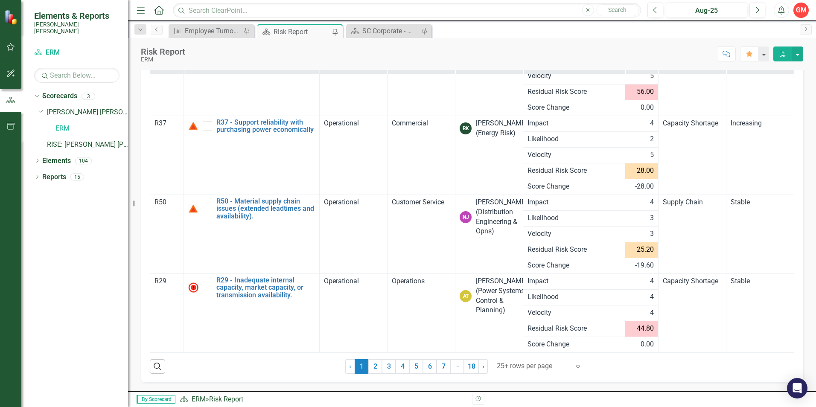
click at [623, 366] on div "Search ‹ Previous 1 (current) 2 3 4 5 6 7 … More 18 › Next 25+ rows per page Ex…" at bounding box center [472, 363] width 645 height 21
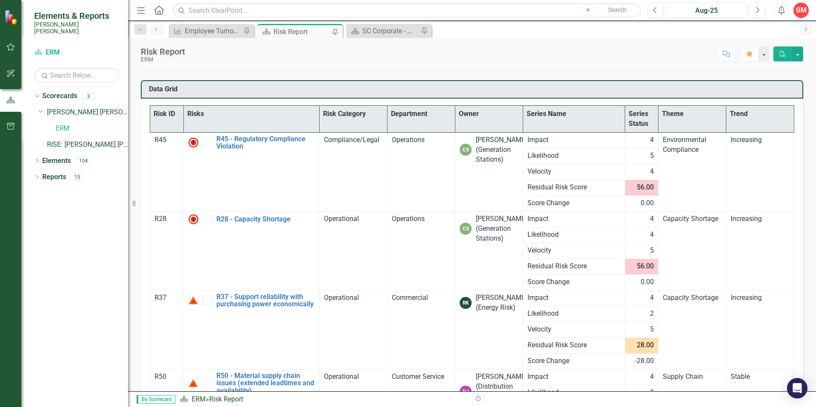
scroll to position [0, 0]
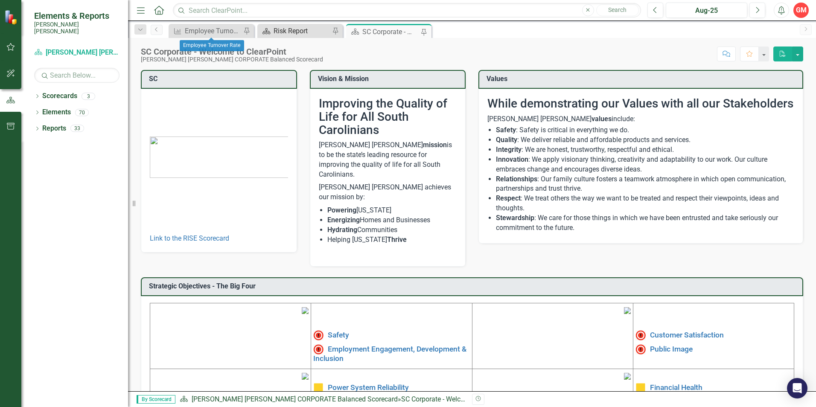
click at [291, 28] on div "Risk Report" at bounding box center [302, 31] width 56 height 11
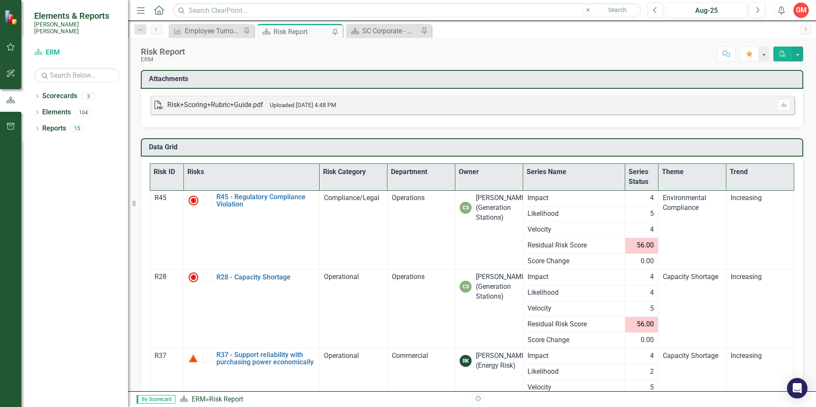
click at [52, 180] on div "Dropdown Scorecards 3 Dropdown Santee Cooper CORPORATE Balanced Scorecard ERM R…" at bounding box center [74, 248] width 107 height 318
click at [66, 249] on div "Dropdown Scorecards 3 Dropdown Santee Cooper CORPORATE Balanced Scorecard ERM R…" at bounding box center [74, 248] width 107 height 318
